Goal: Find specific page/section: Find specific page/section

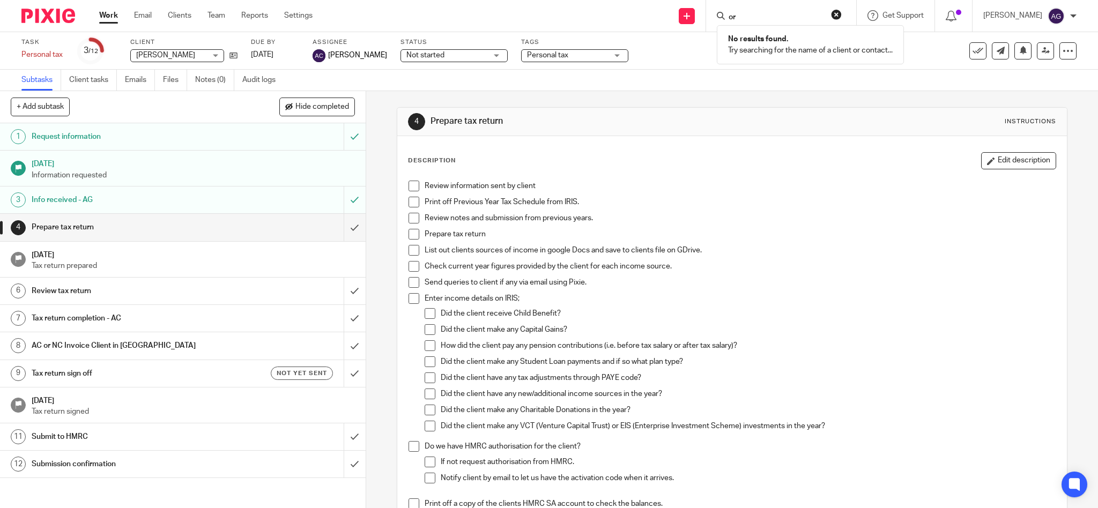
type input "o"
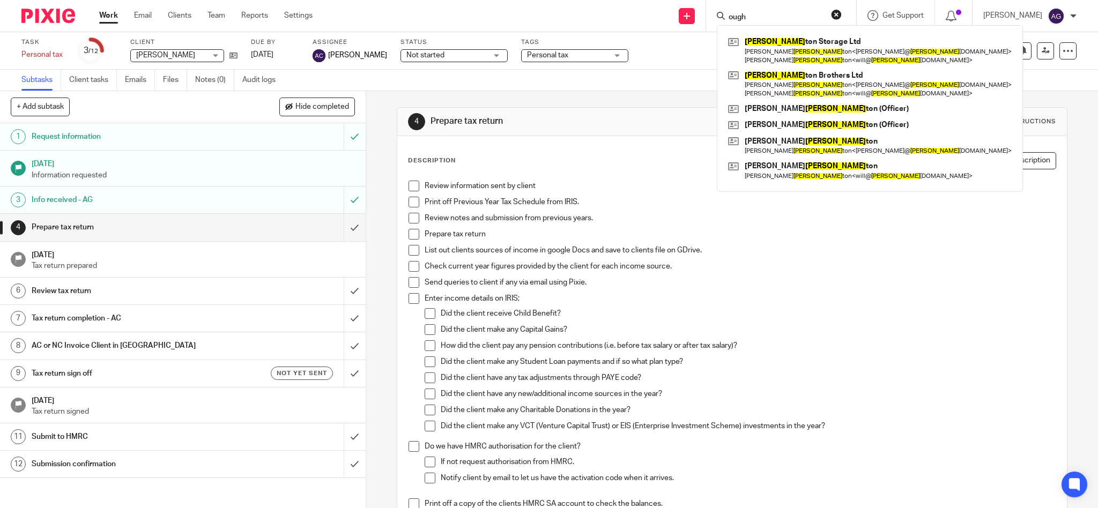
type input "ough"
drag, startPoint x: 803, startPoint y: 13, endPoint x: 664, endPoint y: -12, distance: 141.1
click at [664, 0] on html "Work Email Clients Team Reports Settings Work Email Clients Team Reports Settin…" at bounding box center [549, 254] width 1098 height 508
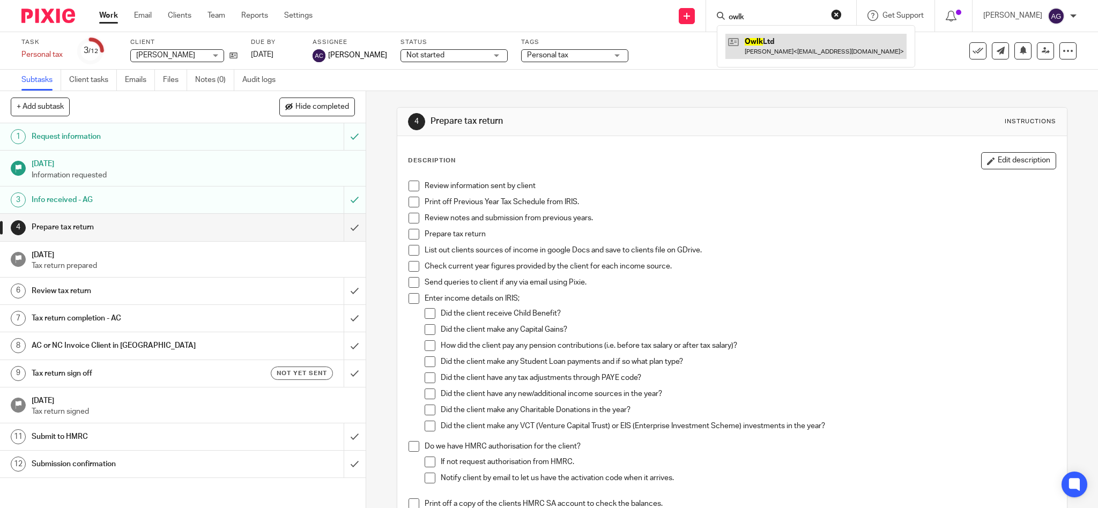
type input "owlk"
click at [792, 39] on link at bounding box center [816, 46] width 181 height 25
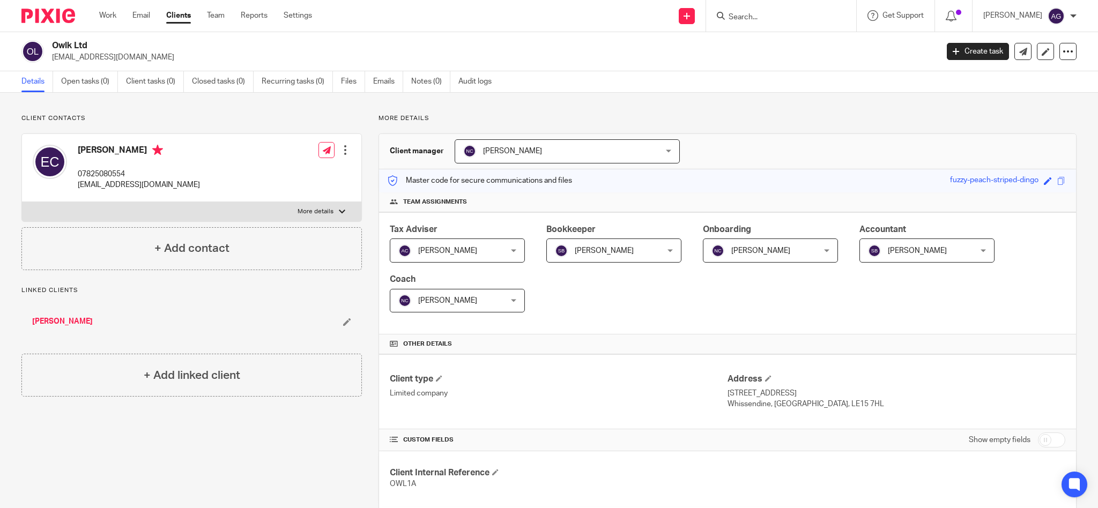
click at [767, 14] on input "Search" at bounding box center [776, 18] width 97 height 10
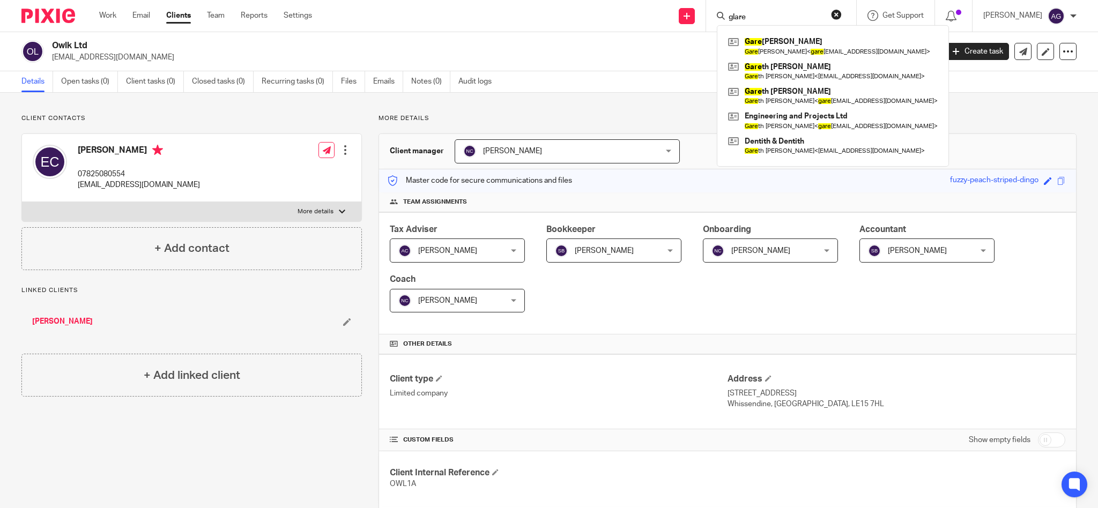
type input "glare"
drag, startPoint x: 790, startPoint y: 18, endPoint x: 699, endPoint y: -1, distance: 93.1
click at [699, 0] on html "Work Email Clients Team Reports Settings Work Email Clients Team Reports Settin…" at bounding box center [549, 254] width 1098 height 508
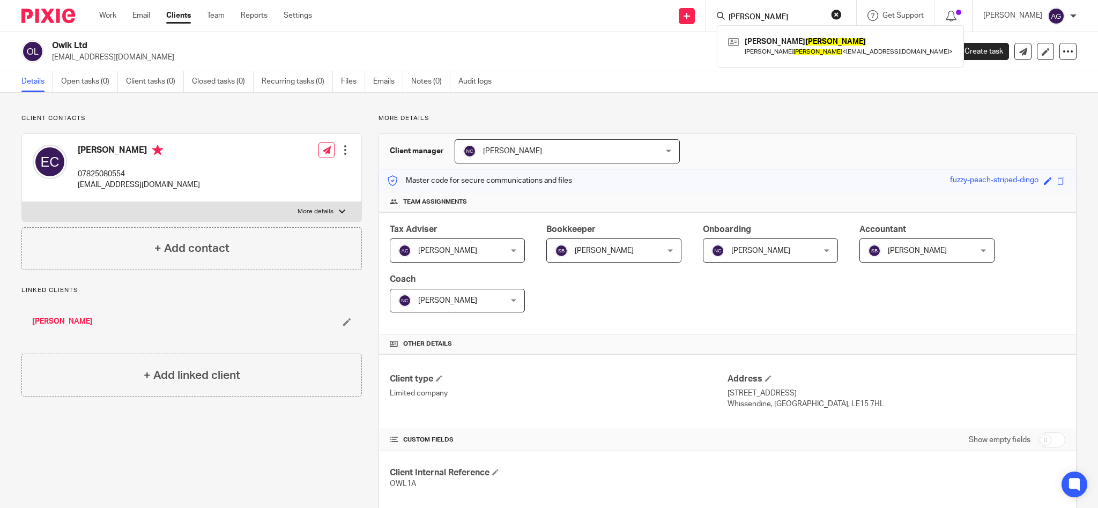
type input "[PERSON_NAME]"
drag, startPoint x: 792, startPoint y: 14, endPoint x: 661, endPoint y: -3, distance: 131.4
click at [661, 0] on html "Work Email Clients Team Reports Settings Work Email Clients Team Reports Settin…" at bounding box center [549, 254] width 1098 height 508
type input "[PERSON_NAME]"
drag, startPoint x: 770, startPoint y: 13, endPoint x: 715, endPoint y: 6, distance: 55.1
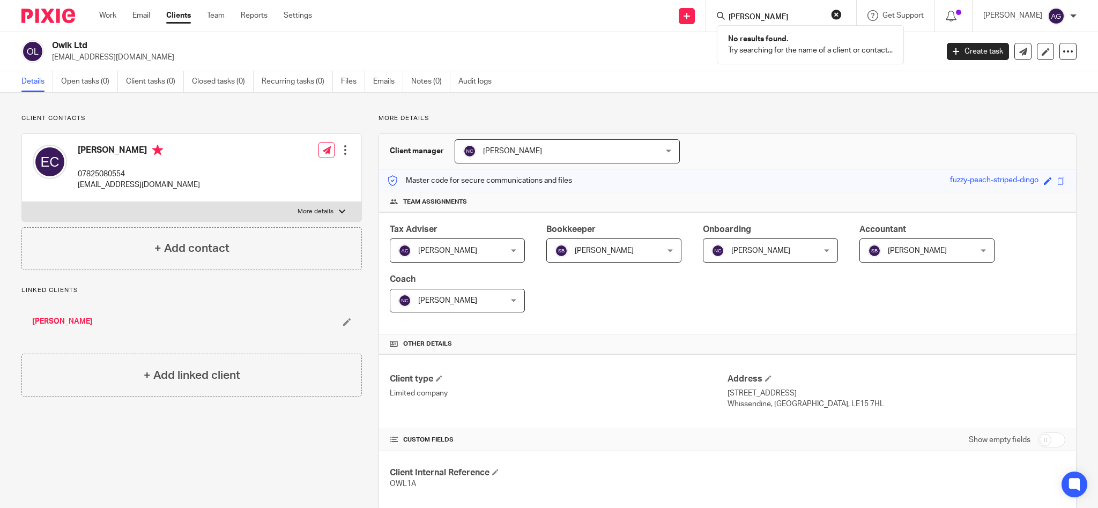
click at [715, 6] on div "Send new email Create task Add client Request signature [PERSON_NAME] No result…" at bounding box center [713, 16] width 770 height 32
type input "pasha"
